Goal: Task Accomplishment & Management: Manage account settings

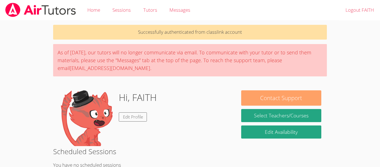
click at [309, 94] on button "Contact Support" at bounding box center [281, 97] width 80 height 15
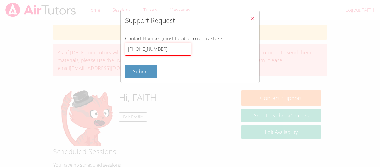
click at [178, 52] on input "[PHONE_NUMBER]" at bounding box center [158, 49] width 66 height 13
type input "1"
click button "Submit" at bounding box center [141, 71] width 32 height 13
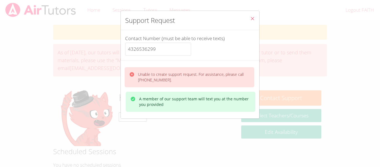
click at [131, 73] on icon "btn solid large orange w-full" at bounding box center [132, 74] width 4 height 4
click at [132, 73] on icon "btn solid large orange w-full" at bounding box center [132, 74] width 4 height 4
click at [132, 74] on icon "btn solid large orange w-full" at bounding box center [132, 74] width 4 height 4
click at [128, 51] on input "4326536299" at bounding box center [158, 49] width 66 height 13
click at [136, 50] on input "4326536299" at bounding box center [158, 49] width 66 height 13
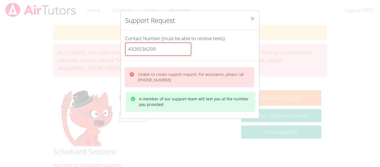
click at [136, 50] on input "4326536299" at bounding box center [158, 49] width 66 height 13
click at [167, 46] on input "4326536299" at bounding box center [158, 49] width 66 height 13
type input "4"
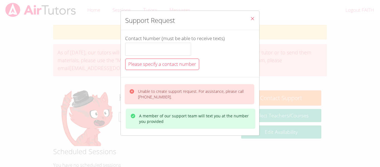
click at [148, 22] on h2 "Support Request" at bounding box center [150, 20] width 50 height 10
click at [143, 70] on div "Contact Number (must be able to receive texts) Please specify a contact number" at bounding box center [190, 54] width 130 height 38
click at [141, 64] on span "Please specify a contact number" at bounding box center [162, 64] width 68 height 6
click at [140, 62] on span "Please specify a contact number" at bounding box center [162, 64] width 68 height 6
click at [166, 46] on input "Contact Number (must be able to receive texts)" at bounding box center [158, 49] width 66 height 13
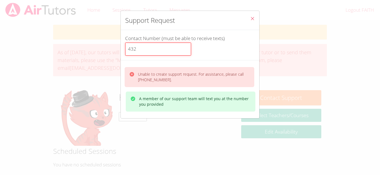
click at [157, 51] on input "432" at bounding box center [158, 49] width 66 height 13
type input "4326536299"
click at [315, 42] on div "Support Request Contact Number (must be able to receive texts) 4326536299 Unabl…" at bounding box center [190, 87] width 380 height 175
click at [254, 19] on icon "Close" at bounding box center [252, 18] width 5 height 5
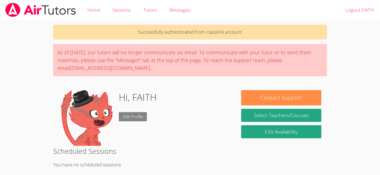
click at [124, 118] on link "Edit Profile" at bounding box center [133, 116] width 28 height 9
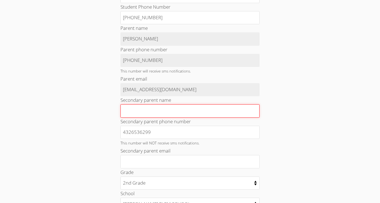
click at [131, 113] on input "Secondary parent name" at bounding box center [190, 110] width 139 height 13
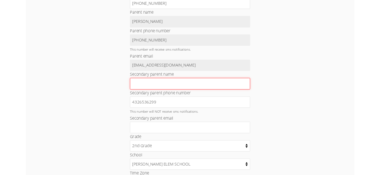
scroll to position [136, 0]
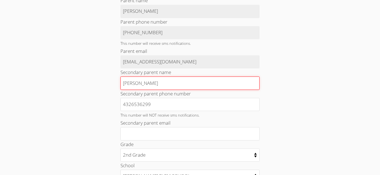
type input "[PERSON_NAME]"
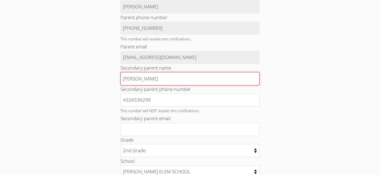
scroll to position [165, 0]
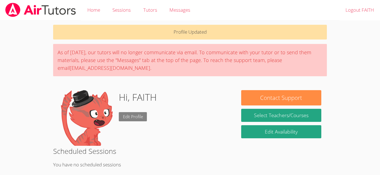
click at [132, 121] on link "Edit Profile" at bounding box center [133, 116] width 28 height 9
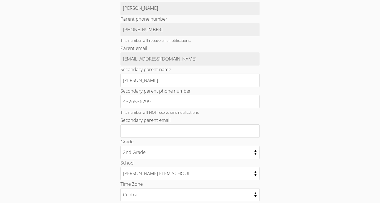
scroll to position [140, 0]
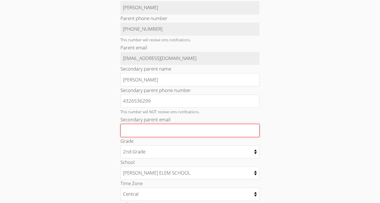
click at [229, 134] on input "Secondary parent email" at bounding box center [190, 130] width 139 height 13
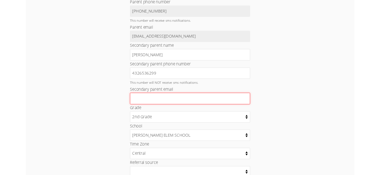
scroll to position [167, 0]
